Goal: Task Accomplishment & Management: Manage account settings

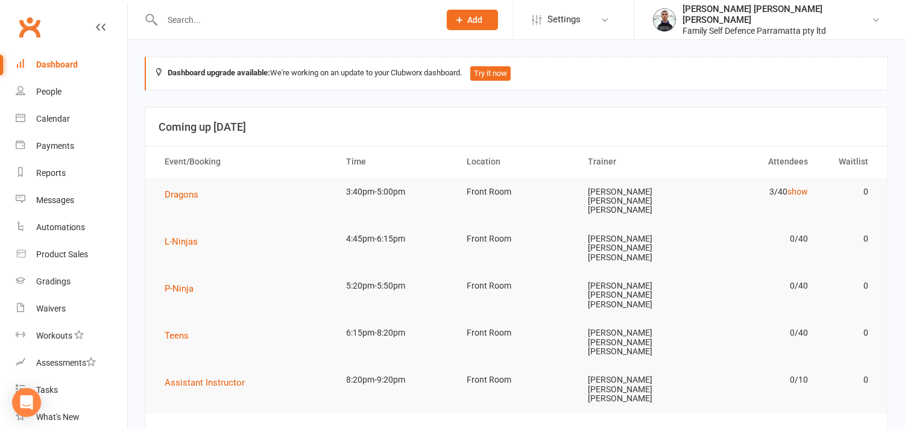
click at [245, 24] on input "text" at bounding box center [295, 19] width 273 height 17
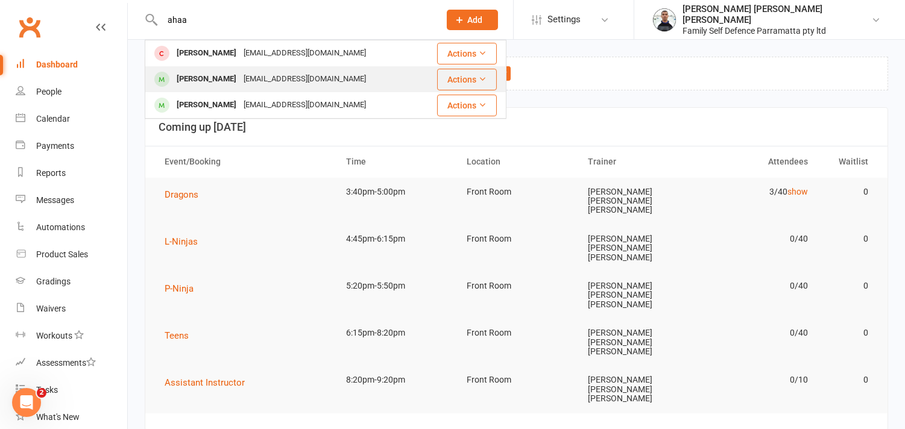
type input "ahaa"
click at [228, 80] on div "Ahaan Siddiqui" at bounding box center [206, 79] width 67 height 17
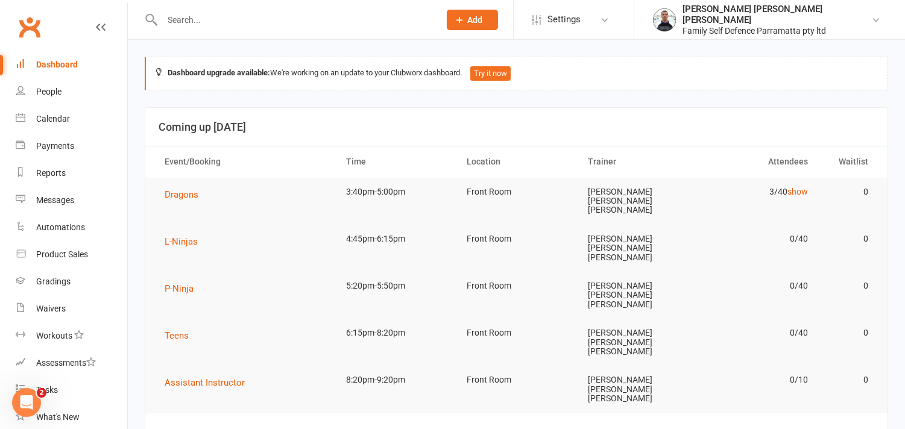
click at [229, 13] on input "text" at bounding box center [295, 19] width 273 height 17
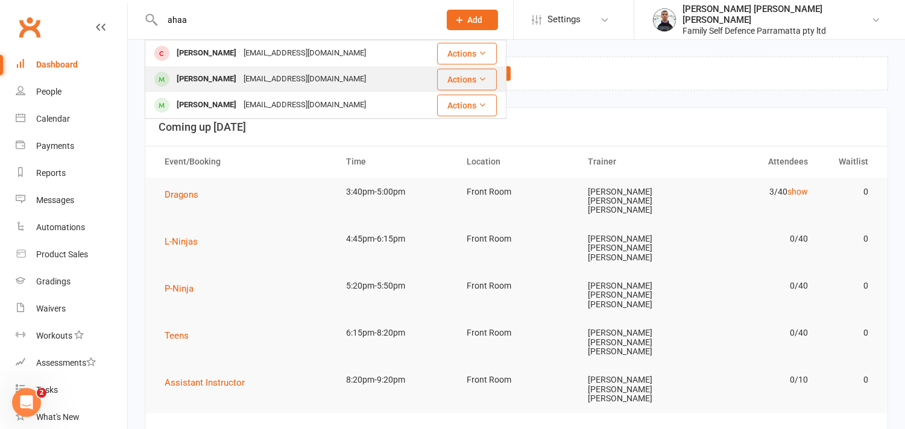
type input "ahaa"
click at [221, 81] on div "Ahaan Siddiqui" at bounding box center [206, 79] width 67 height 17
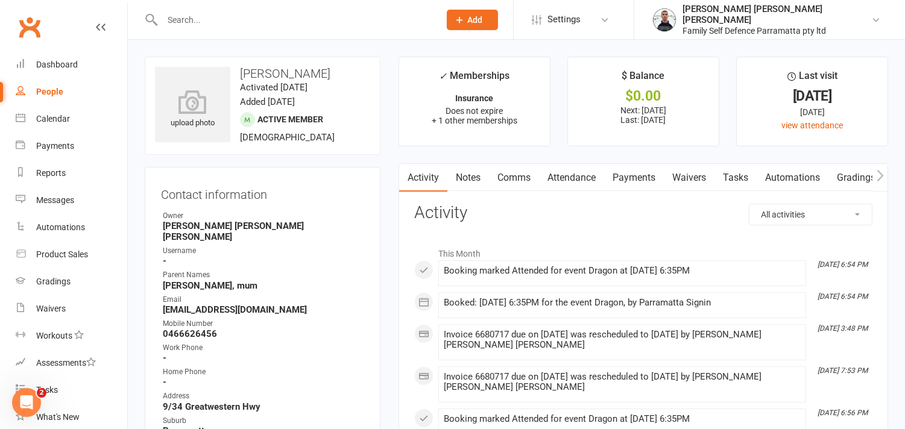
click at [632, 177] on link "Payments" at bounding box center [634, 178] width 60 height 28
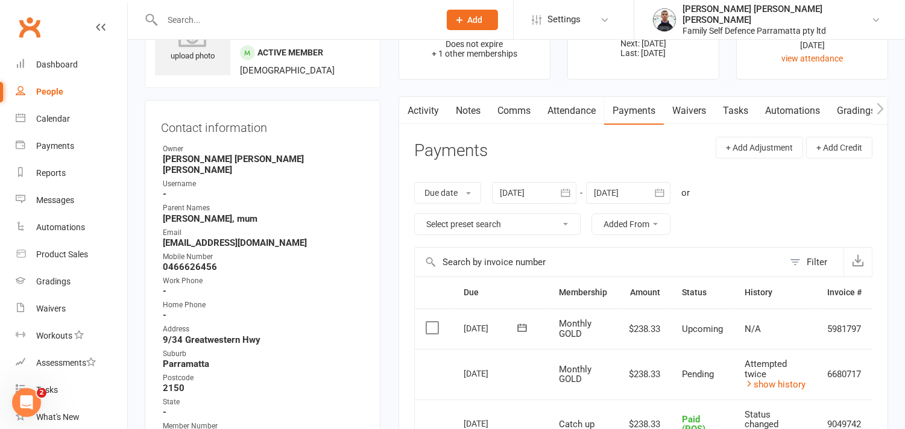
scroll to position [134, 0]
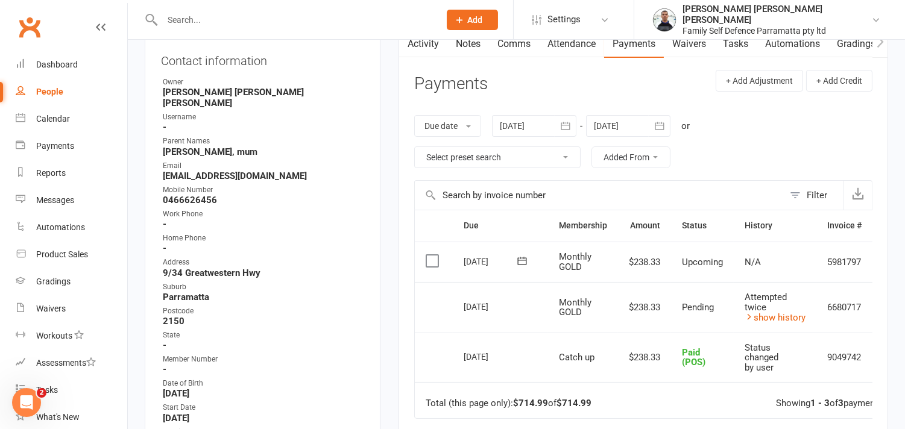
click at [282, 19] on input "text" at bounding box center [295, 19] width 273 height 17
paste input "Kiyan"
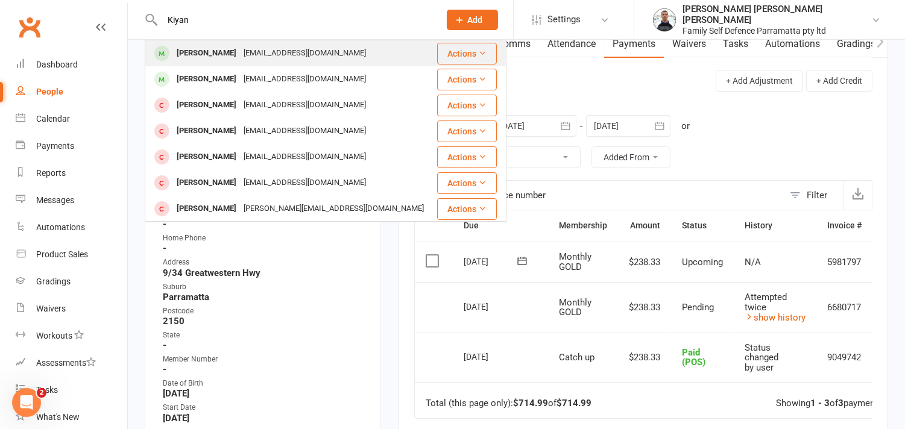
type input "Kiyan"
click at [220, 53] on div "Kiyan Mohmand" at bounding box center [206, 53] width 67 height 17
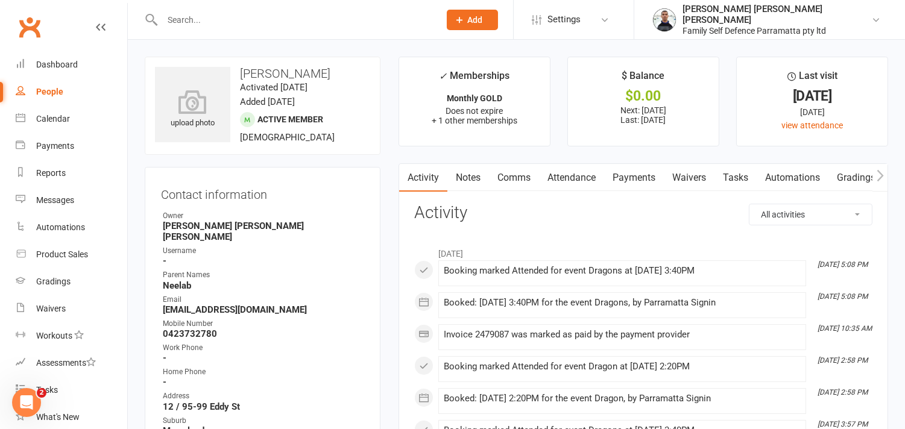
click at [643, 182] on link "Payments" at bounding box center [634, 178] width 60 height 28
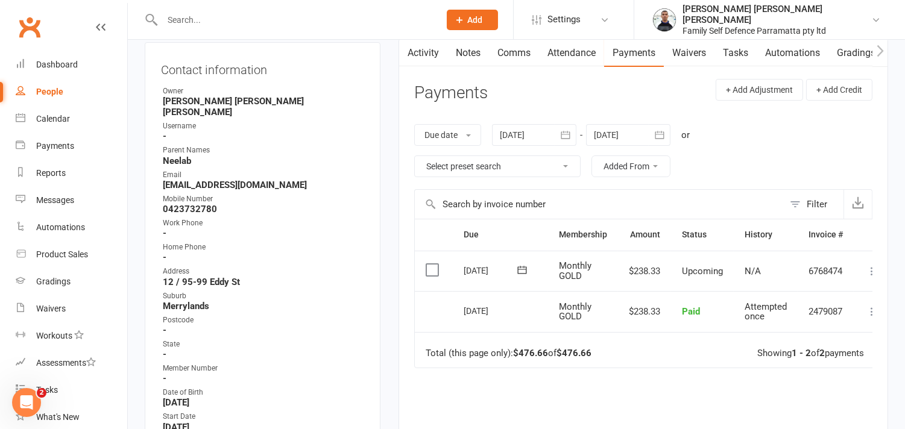
scroll to position [134, 0]
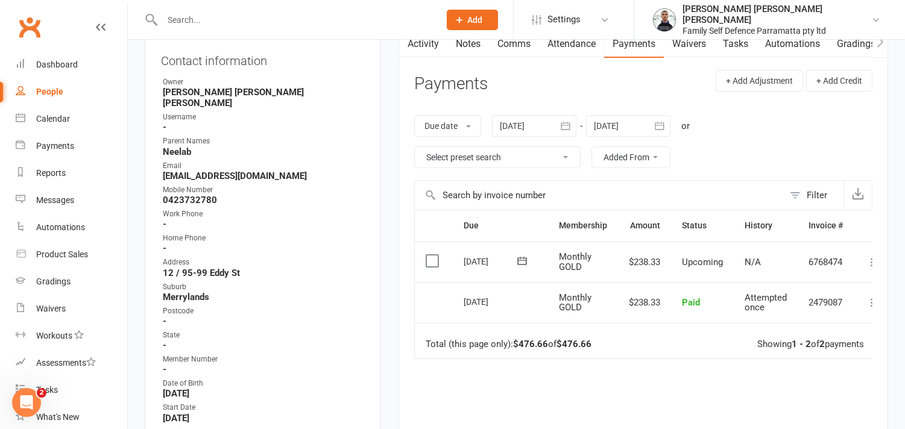
click at [431, 261] on label at bounding box center [434, 261] width 16 height 12
click at [431, 255] on input "checkbox" at bounding box center [430, 255] width 8 height 0
click at [431, 261] on label at bounding box center [434, 261] width 16 height 12
click at [431, 255] on input "checkbox" at bounding box center [430, 255] width 8 height 0
click at [570, 128] on icon "button" at bounding box center [566, 126] width 12 height 12
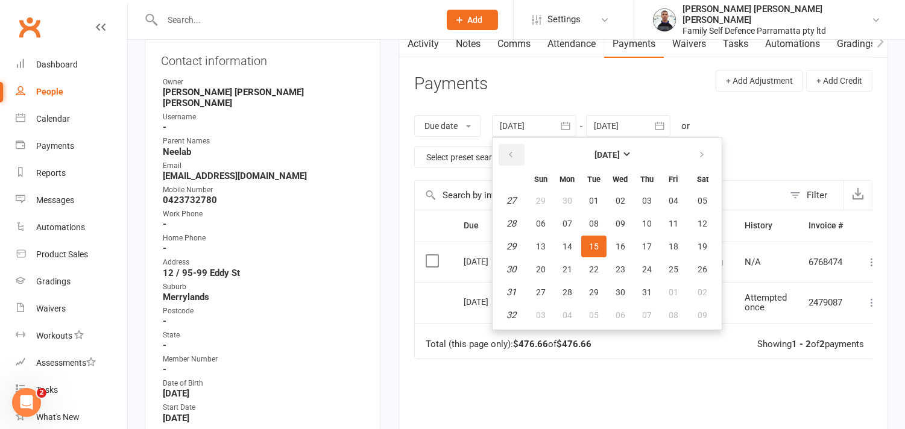
click at [513, 148] on button "button" at bounding box center [512, 155] width 26 height 22
click at [600, 196] on button "01" at bounding box center [593, 201] width 25 height 22
type input "01 Apr 2025"
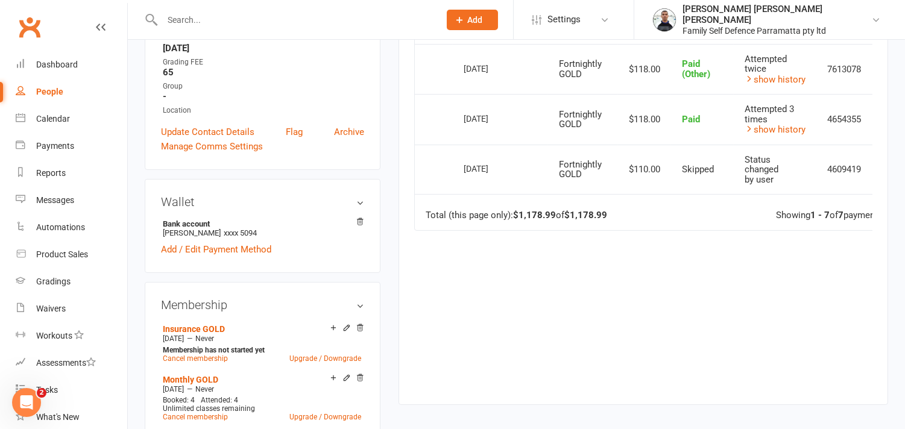
scroll to position [536, 0]
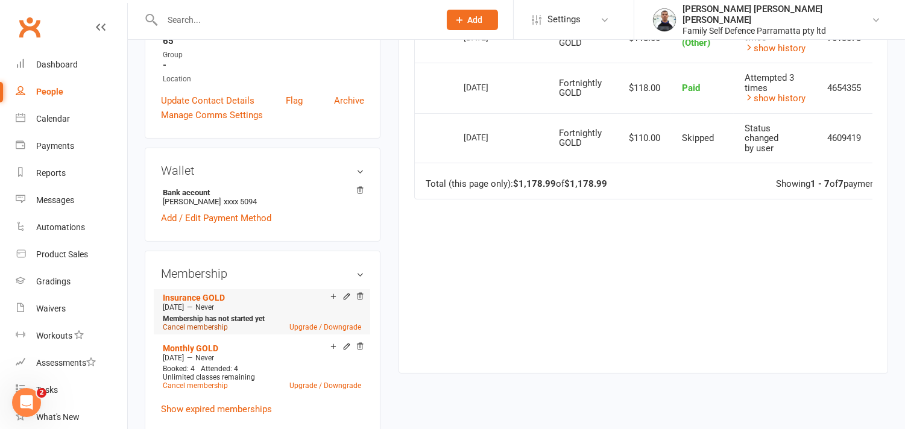
click at [202, 323] on link "Cancel membership" at bounding box center [195, 327] width 65 height 8
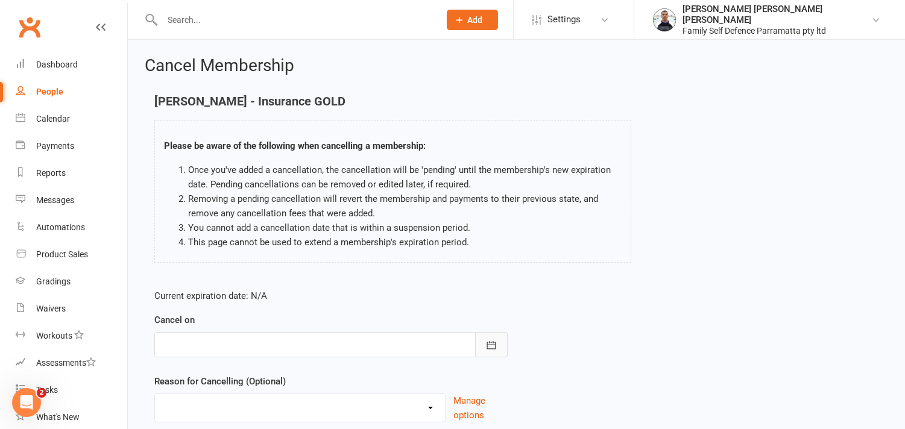
click at [492, 347] on icon "button" at bounding box center [491, 346] width 12 height 12
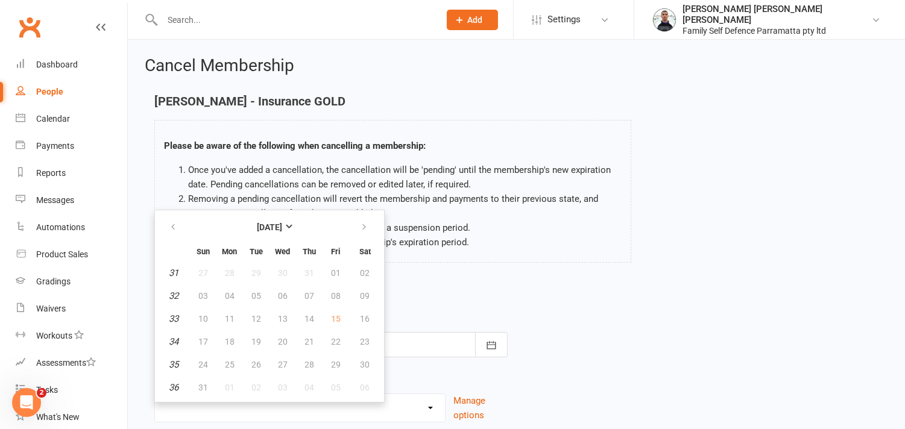
click at [361, 316] on td "16" at bounding box center [365, 319] width 31 height 22
click at [360, 224] on icon "button" at bounding box center [364, 228] width 8 height 10
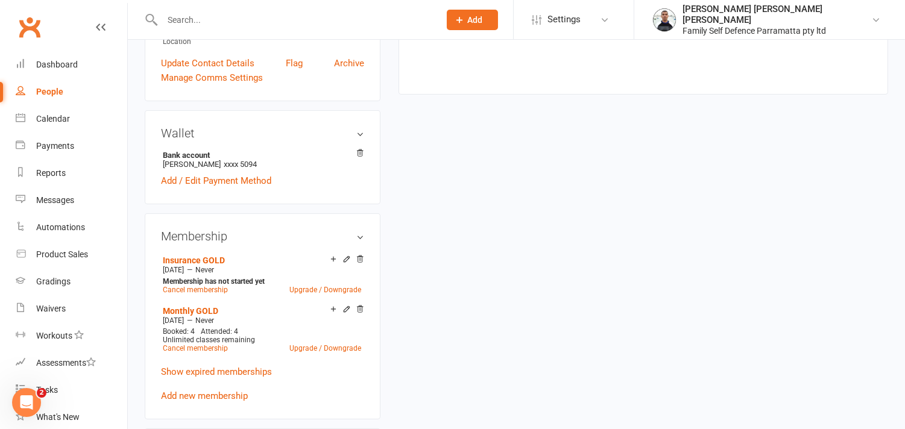
scroll to position [603, 0]
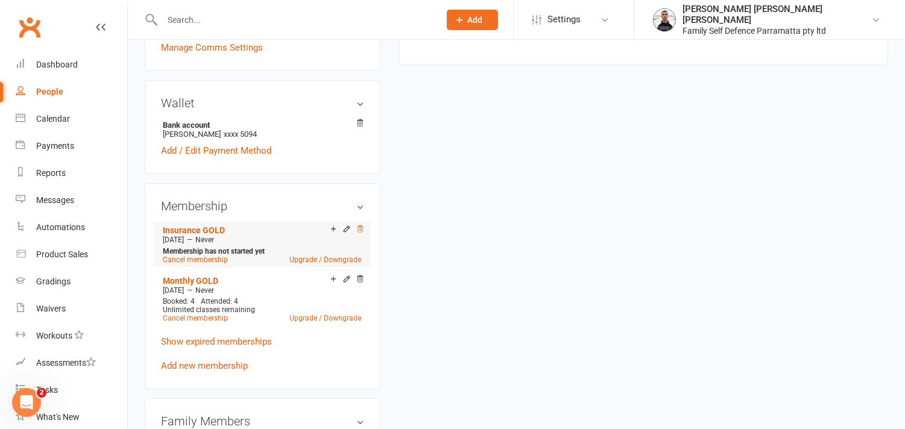
click at [359, 225] on icon at bounding box center [360, 229] width 8 height 8
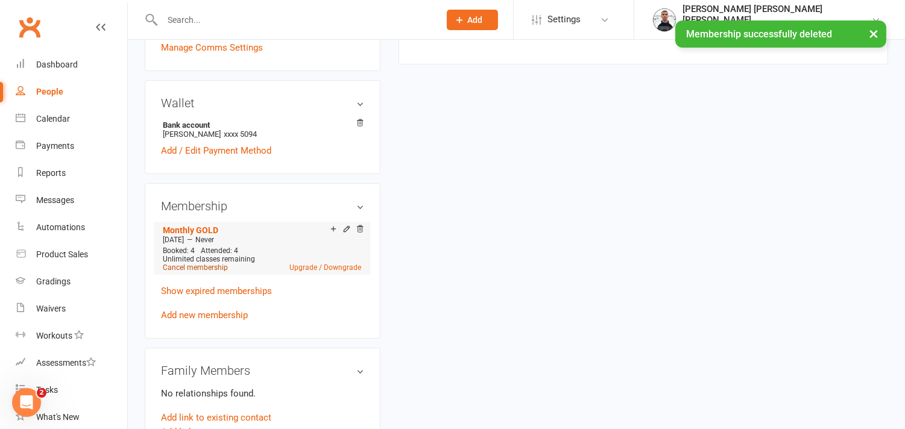
click at [208, 264] on link "Cancel membership" at bounding box center [195, 268] width 65 height 8
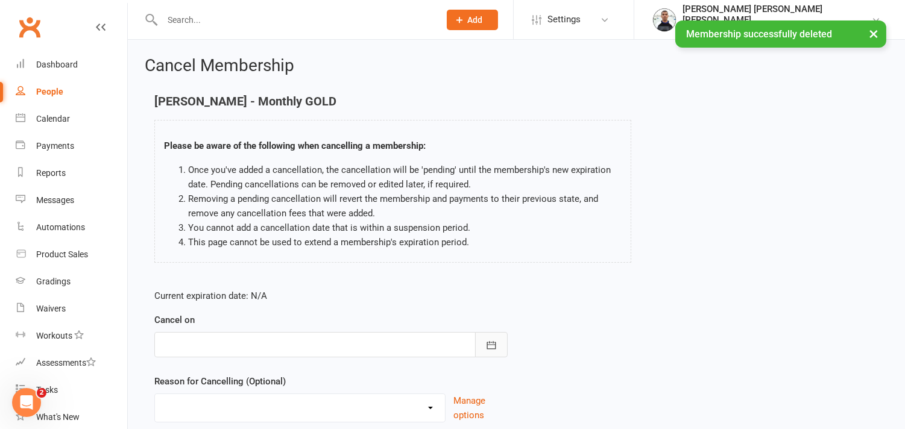
click at [491, 344] on icon "button" at bounding box center [491, 346] width 12 height 12
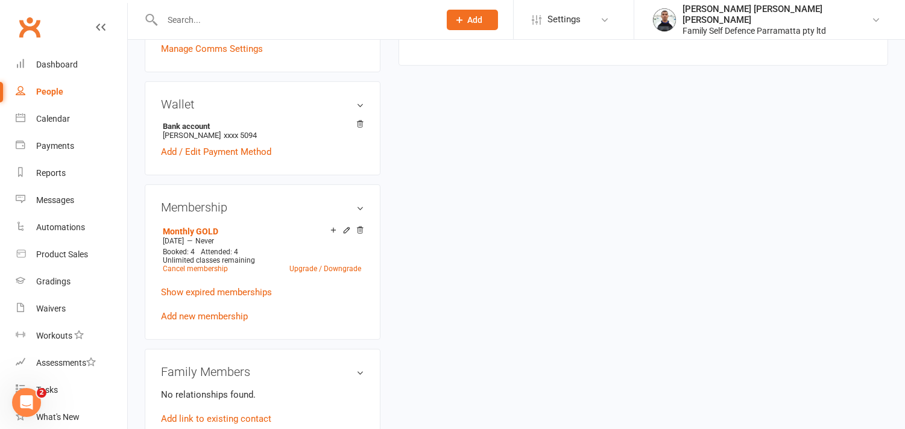
scroll to position [603, 0]
click at [201, 264] on link "Cancel membership" at bounding box center [195, 268] width 65 height 8
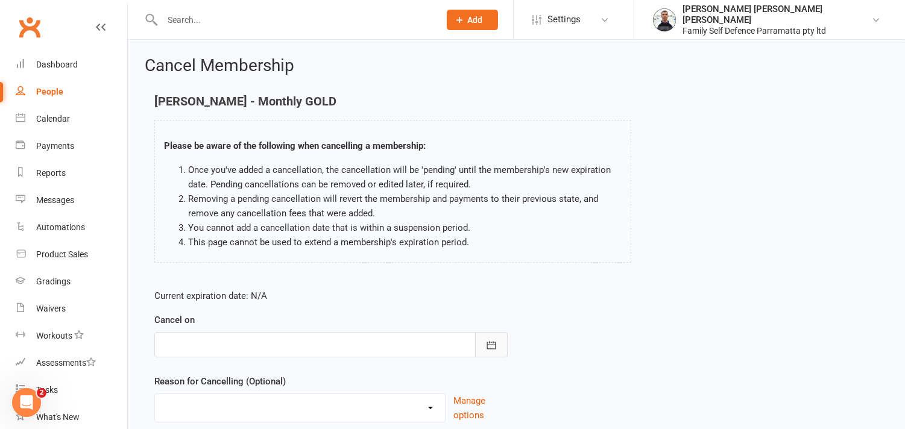
click at [491, 352] on button "button" at bounding box center [491, 344] width 33 height 25
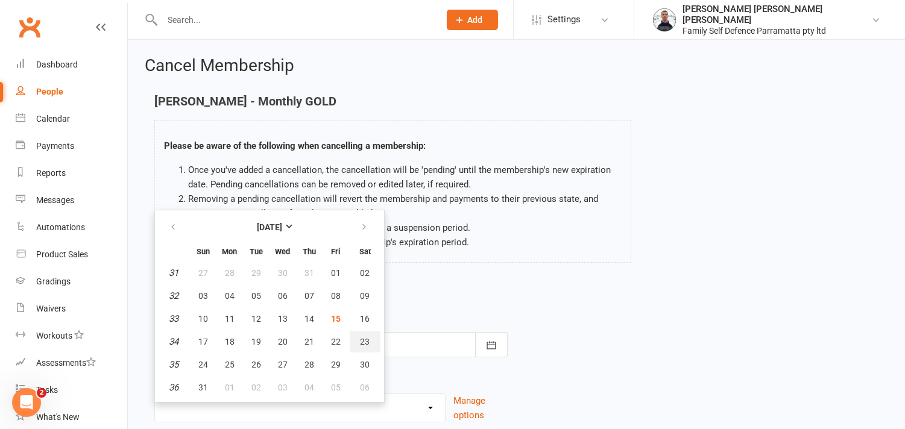
click at [361, 337] on span "23" at bounding box center [366, 342] width 10 height 10
type input "23 Aug 2025"
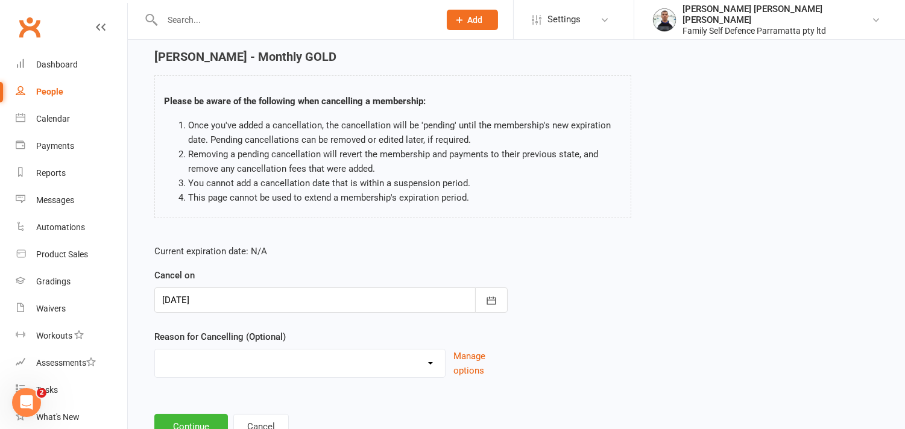
scroll to position [92, 0]
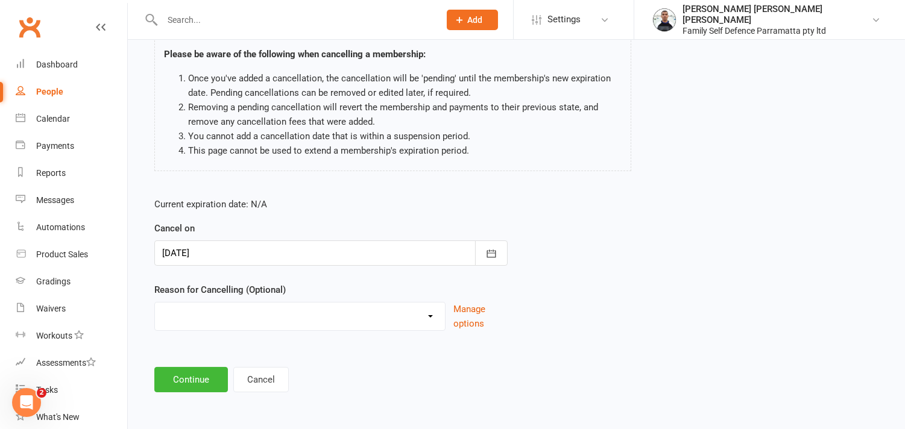
click at [256, 323] on select "Other reason" at bounding box center [300, 315] width 290 height 24
select select "0"
click at [155, 303] on select "Other reason" at bounding box center [300, 315] width 290 height 24
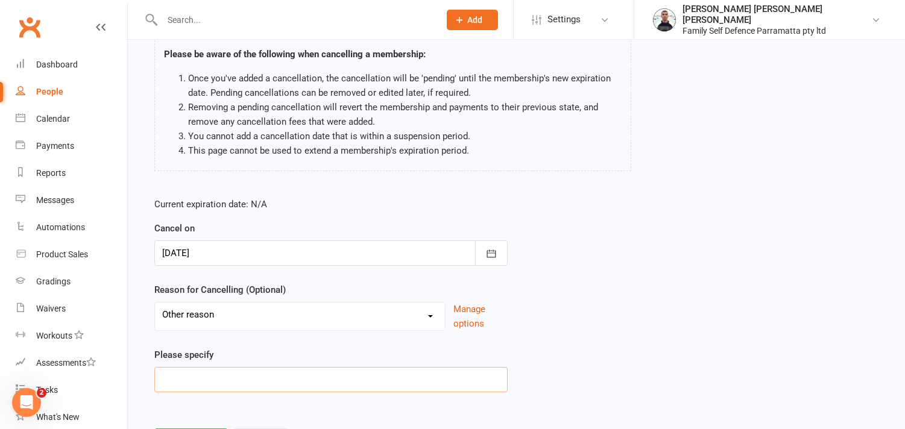
click at [224, 388] on input at bounding box center [330, 379] width 353 height 25
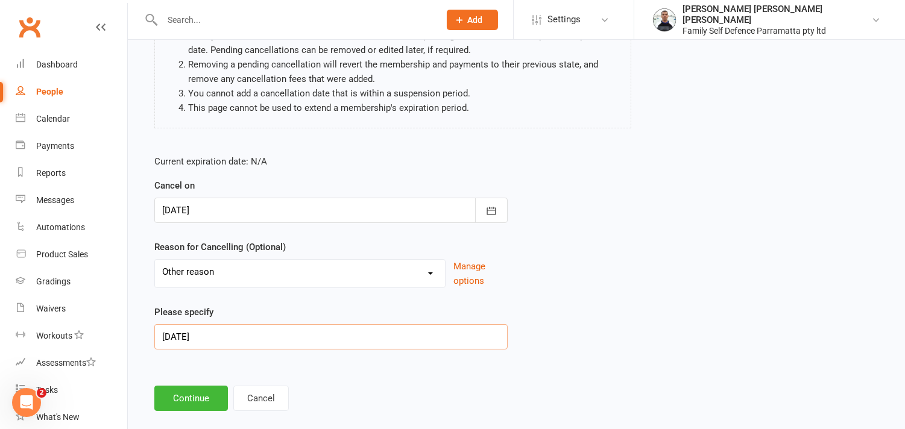
scroll to position [153, 0]
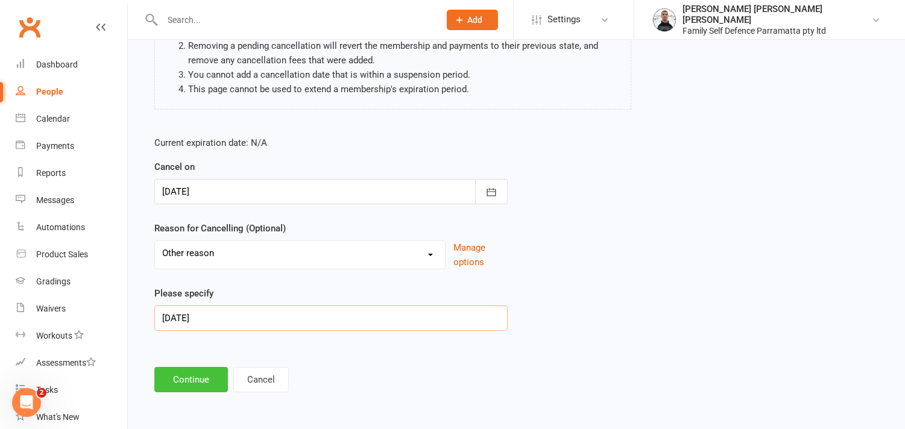
type input "15/8/25"
click at [212, 383] on button "Continue" at bounding box center [191, 379] width 74 height 25
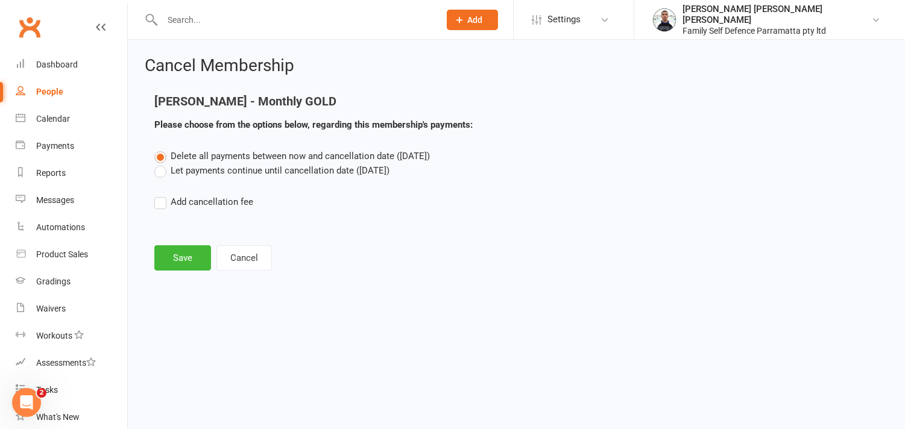
scroll to position [0, 0]
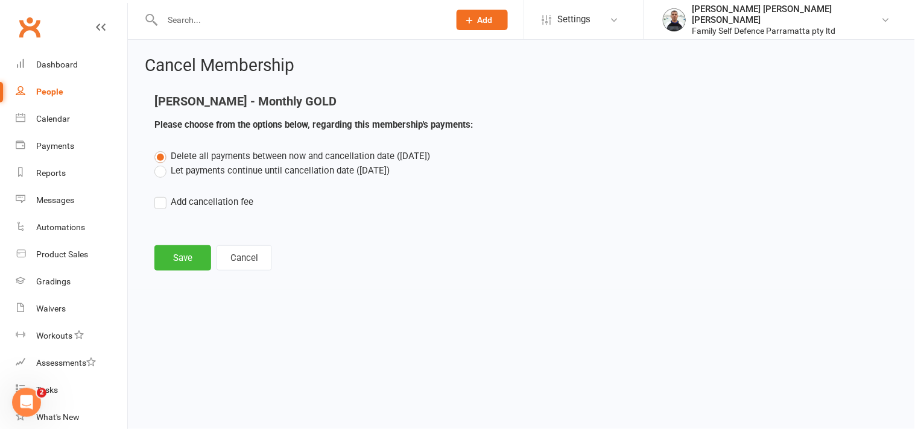
click at [159, 171] on label "Let payments continue until cancellation date (Aug 23, 2025)" at bounding box center [271, 170] width 235 height 14
click at [159, 163] on input "Let payments continue until cancellation date (Aug 23, 2025)" at bounding box center [158, 163] width 8 height 0
click at [159, 156] on label "Delete all payments between now and cancellation date (Aug 23, 2025)" at bounding box center [292, 156] width 276 height 14
click at [159, 149] on input "Delete all payments between now and cancellation date (Aug 23, 2025)" at bounding box center [158, 149] width 8 height 0
click at [184, 260] on button "Save" at bounding box center [182, 257] width 57 height 25
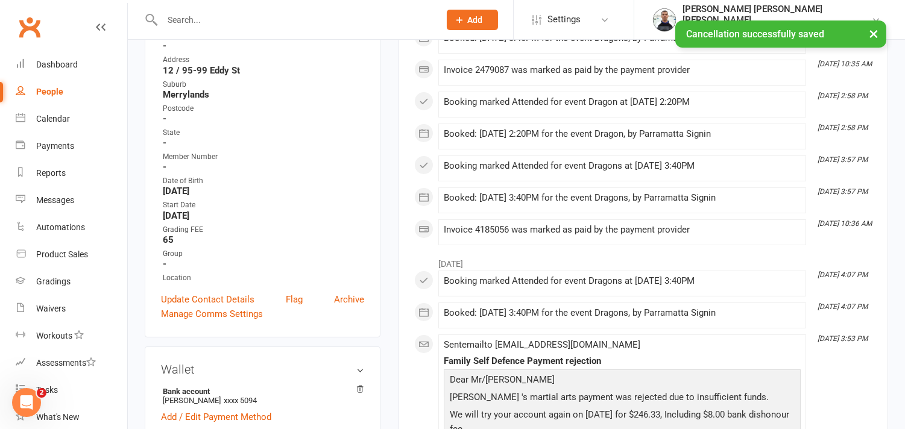
scroll to position [201, 0]
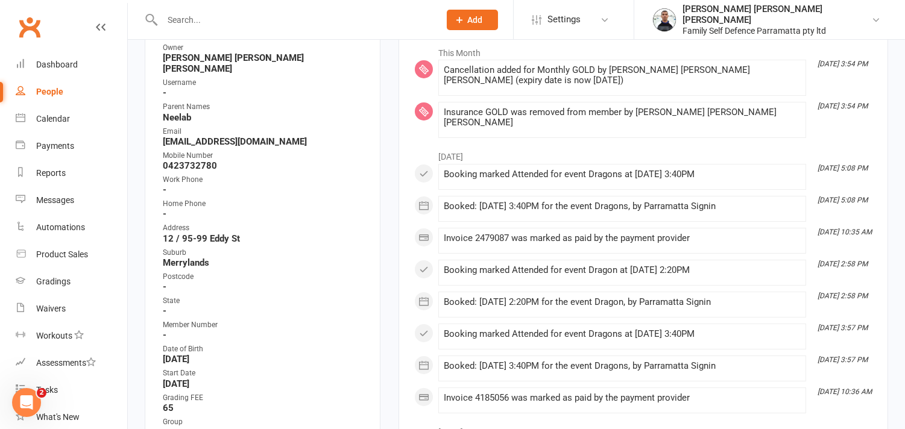
paste input "Qasimi"
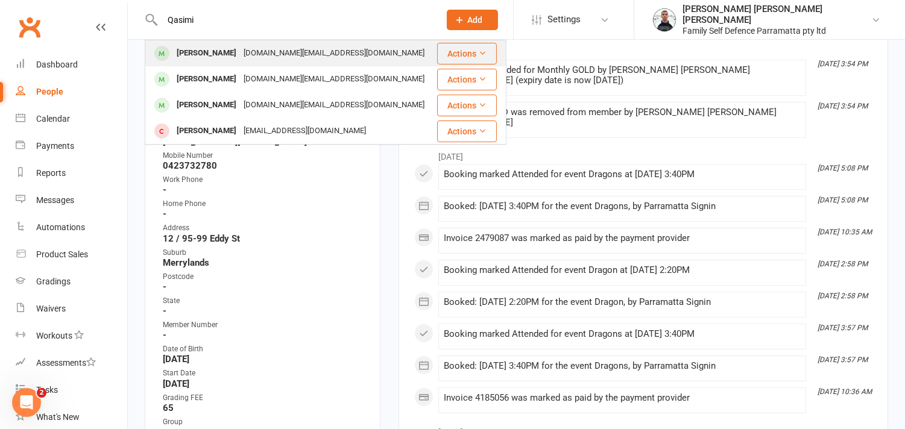
type input "Qasimi"
click at [177, 50] on div "Yasin Qasimi" at bounding box center [206, 53] width 67 height 17
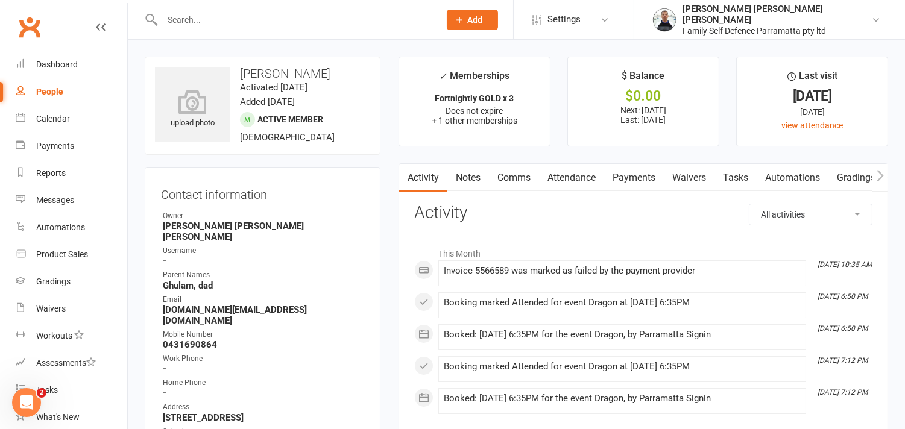
click at [623, 179] on link "Payments" at bounding box center [634, 178] width 60 height 28
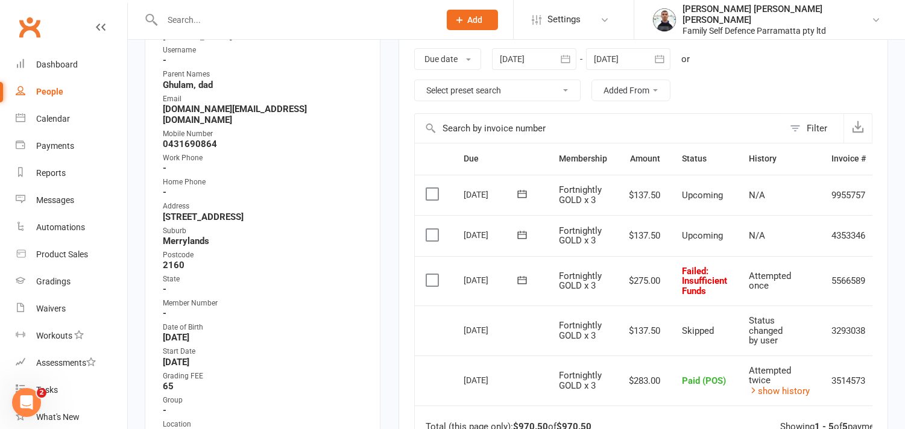
scroll to position [268, 0]
